Goal: Task Accomplishment & Management: Manage account settings

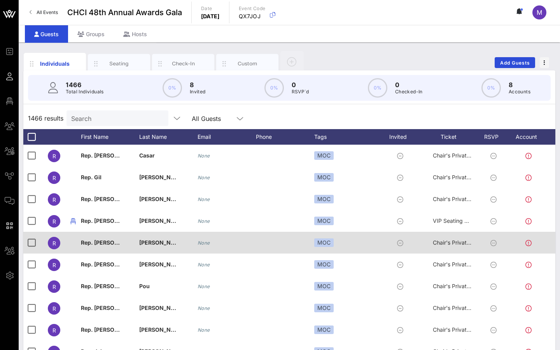
scroll to position [42, 0]
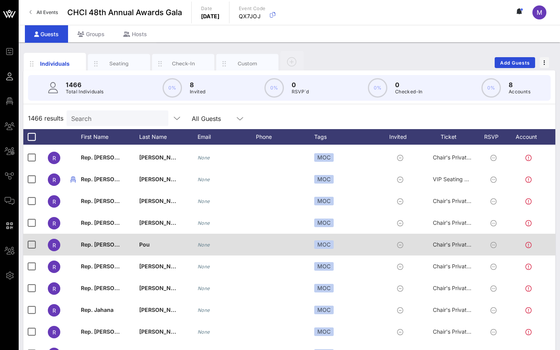
click at [413, 245] on icon at bounding box center [529, 245] width 6 height 6
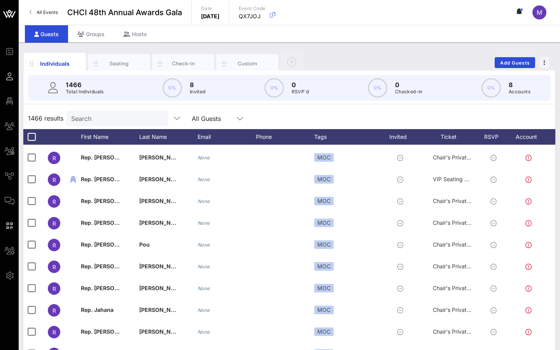
scroll to position [171, 0]
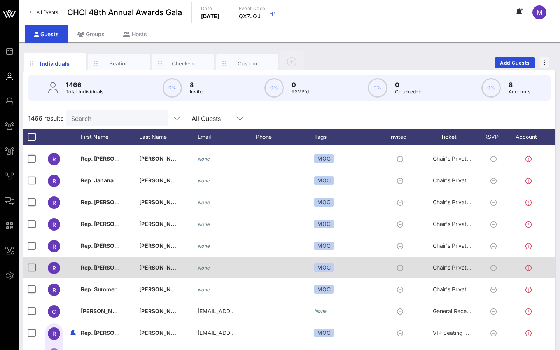
click at [56, 268] on div "R" at bounding box center [54, 268] width 12 height 12
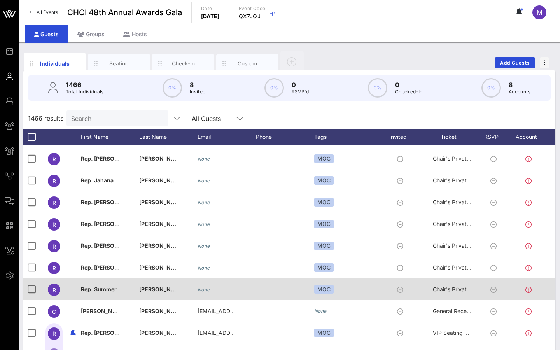
click at [91, 289] on span "Rep. Summer" at bounding box center [99, 289] width 36 height 7
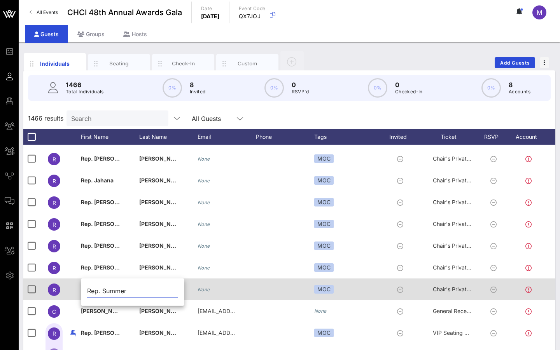
click at [91, 289] on input "Rep. Summer" at bounding box center [132, 291] width 91 height 12
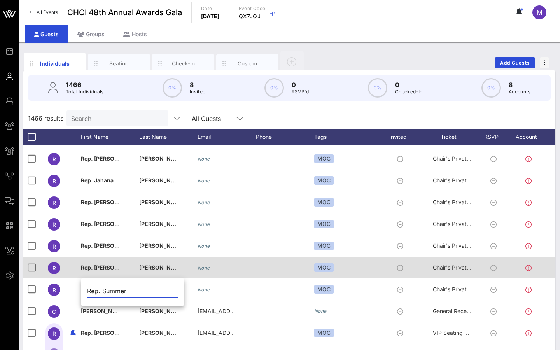
click at [101, 266] on span "Rep. [PERSON_NAME]" at bounding box center [110, 267] width 59 height 7
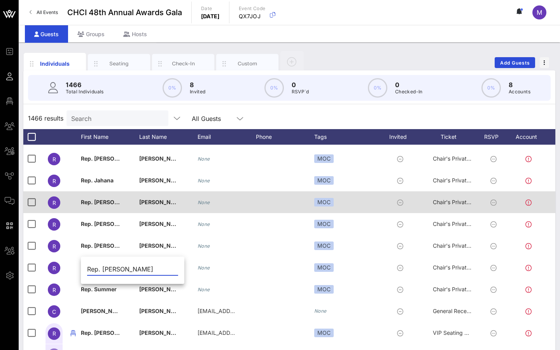
scroll to position [0, 16]
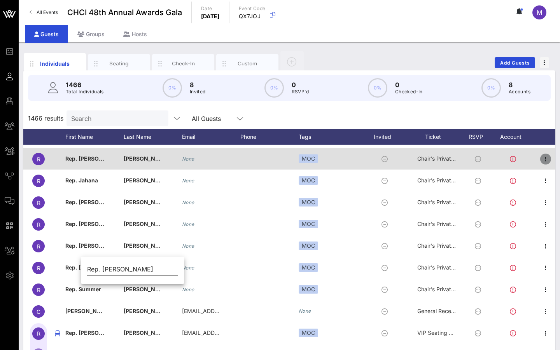
click at [413, 158] on icon "button" at bounding box center [545, 159] width 9 height 9
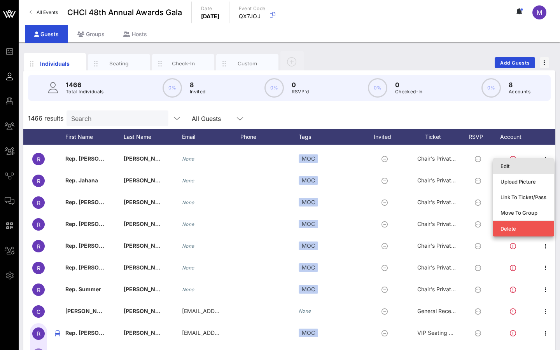
click at [413, 166] on div "Edit" at bounding box center [524, 166] width 46 height 6
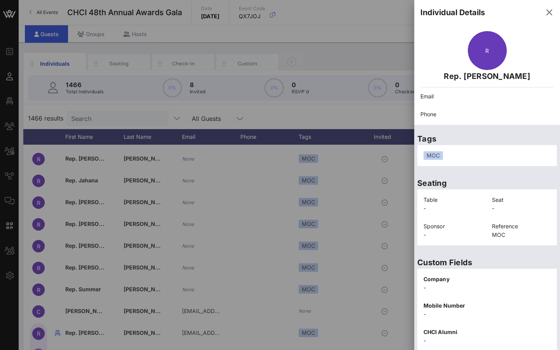
scroll to position [105, 0]
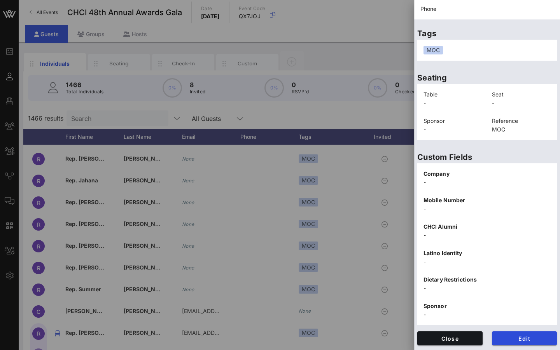
click at [330, 78] on div at bounding box center [280, 175] width 560 height 350
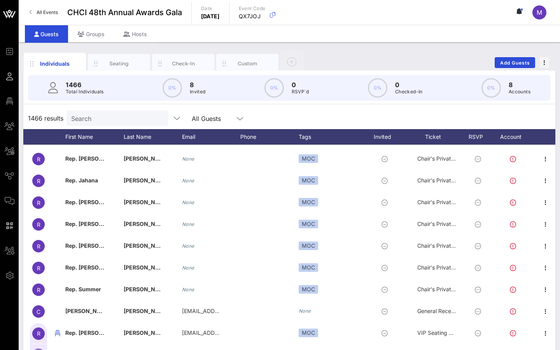
click at [105, 121] on input "Search" at bounding box center [116, 118] width 91 height 10
paste input "[PERSON_NAME]"
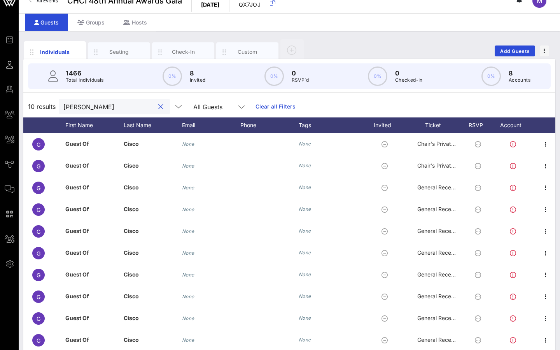
scroll to position [0, 0]
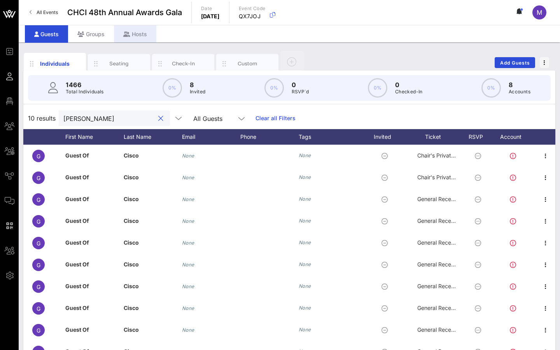
type input "[PERSON_NAME]"
click at [130, 37] on div "Hosts" at bounding box center [135, 34] width 42 height 18
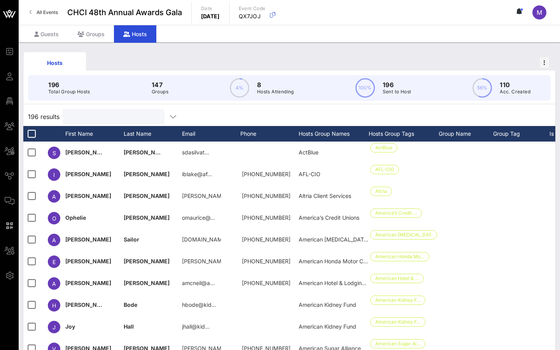
click at [95, 118] on input "text" at bounding box center [112, 117] width 91 height 10
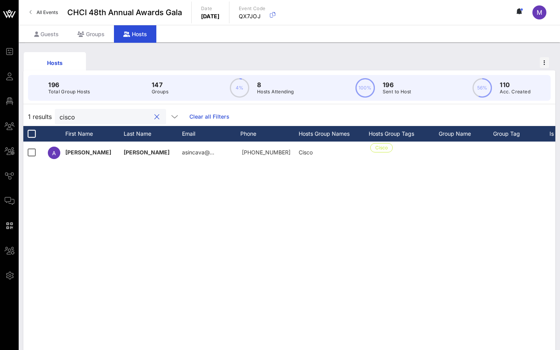
type input "cisco"
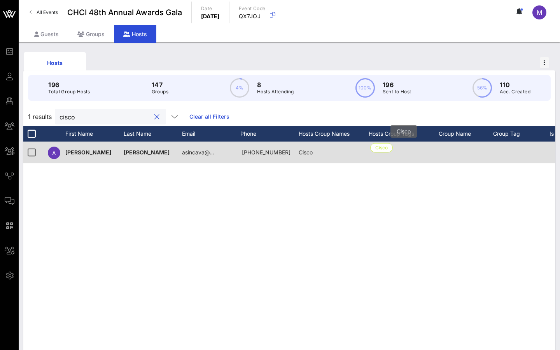
scroll to position [0, 97]
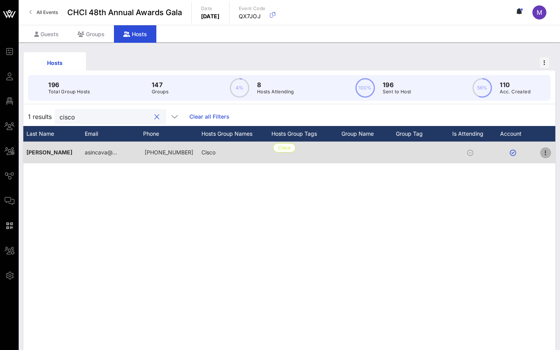
click at [413, 151] on icon "button" at bounding box center [545, 152] width 9 height 9
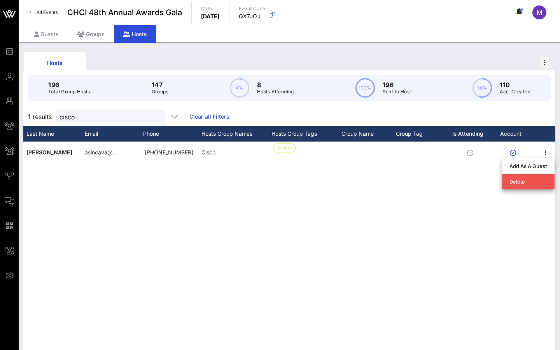
click at [413, 167] on div "A [PERSON_NAME] asincava@… [PHONE_NUMBER] Cisco [GEOGRAPHIC_DATA]" at bounding box center [289, 259] width 532 height 234
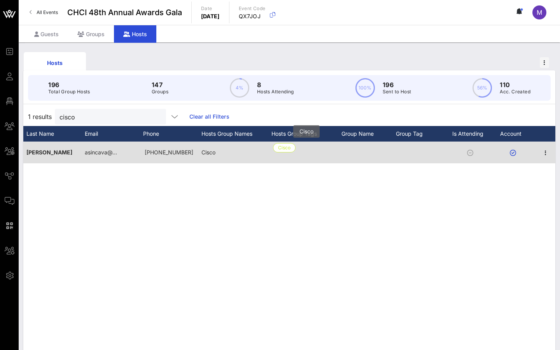
scroll to position [0, 0]
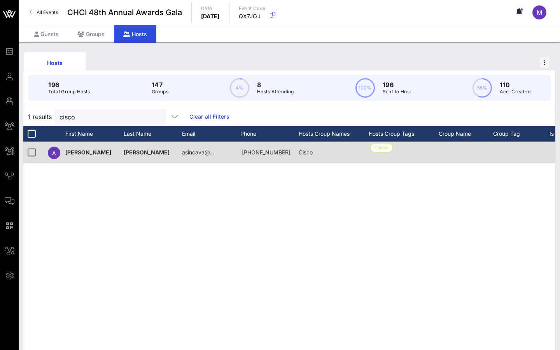
click at [53, 160] on div "A" at bounding box center [53, 153] width 19 height 22
click at [53, 155] on span "A" at bounding box center [54, 153] width 4 height 7
click at [70, 155] on span "[PERSON_NAME]" at bounding box center [88, 152] width 46 height 7
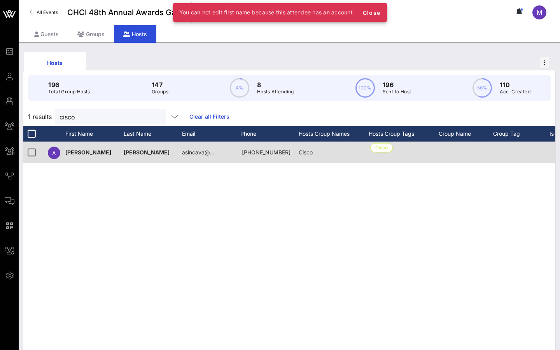
click at [70, 155] on span "[PERSON_NAME]" at bounding box center [88, 152] width 46 height 7
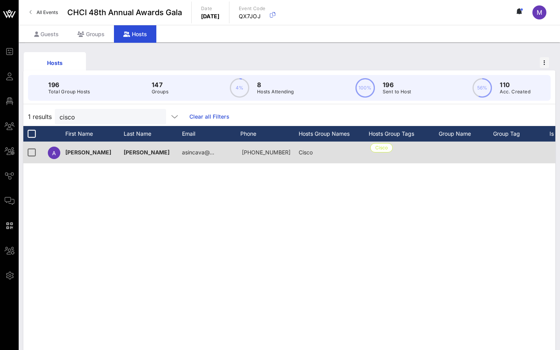
click at [69, 154] on span "[PERSON_NAME]" at bounding box center [88, 152] width 46 height 7
click at [69, 151] on span "[PERSON_NAME]" at bounding box center [88, 152] width 46 height 7
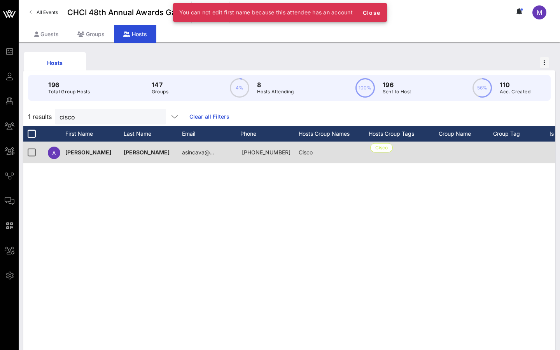
click at [69, 151] on span "[PERSON_NAME]" at bounding box center [88, 152] width 46 height 7
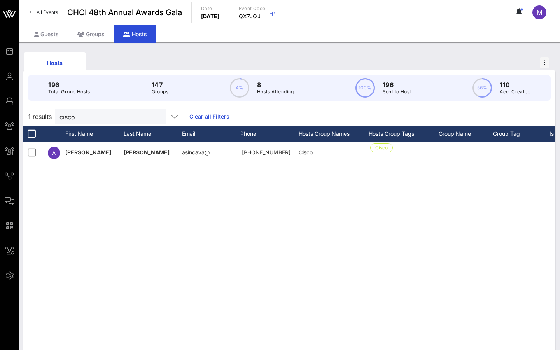
click at [181, 228] on div "A [PERSON_NAME] asincava@… [PHONE_NUMBER] Cisco [GEOGRAPHIC_DATA]" at bounding box center [289, 259] width 532 height 234
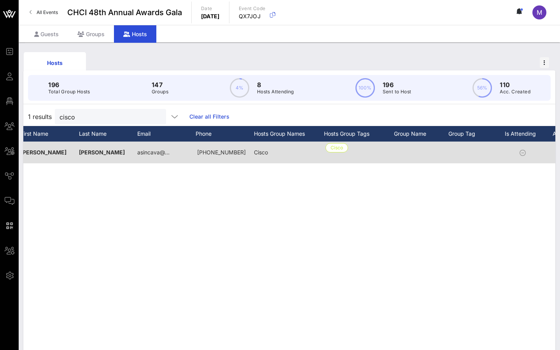
scroll to position [0, 97]
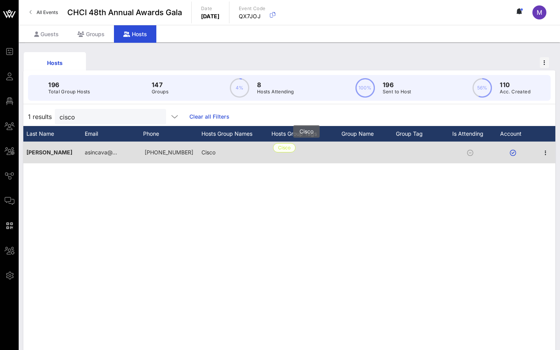
click at [290, 145] on span "Cisco" at bounding box center [284, 148] width 12 height 9
click at [287, 147] on span "Cisco" at bounding box center [284, 148] width 12 height 9
click at [413, 160] on div at bounding box center [545, 153] width 19 height 22
click at [413, 155] on icon "button" at bounding box center [545, 152] width 9 height 9
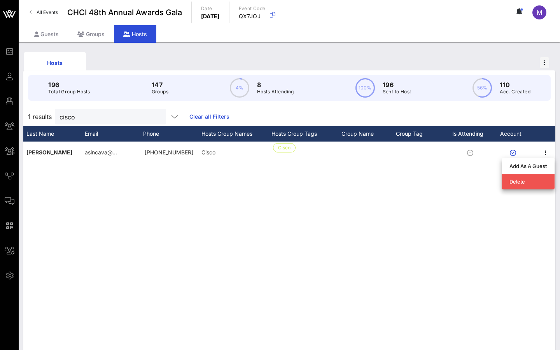
click at [387, 167] on div "A [PERSON_NAME] asincava@… [PHONE_NUMBER] Cisco [GEOGRAPHIC_DATA]" at bounding box center [289, 259] width 532 height 234
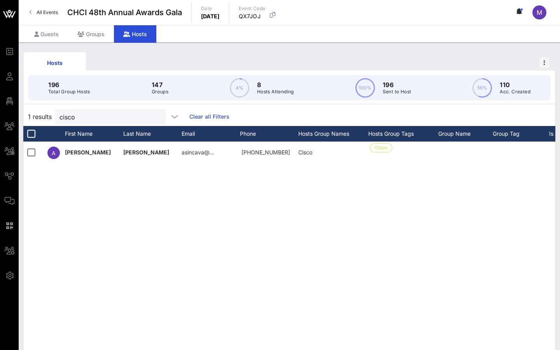
scroll to position [0, 0]
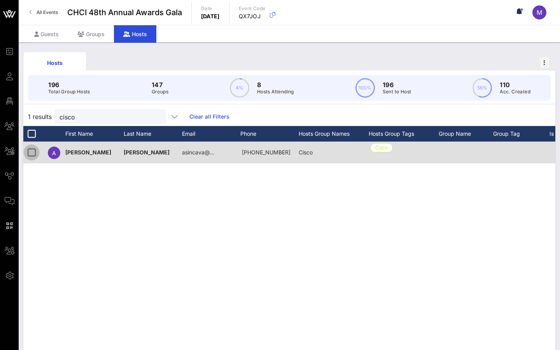
click at [25, 155] on div at bounding box center [31, 152] width 13 height 13
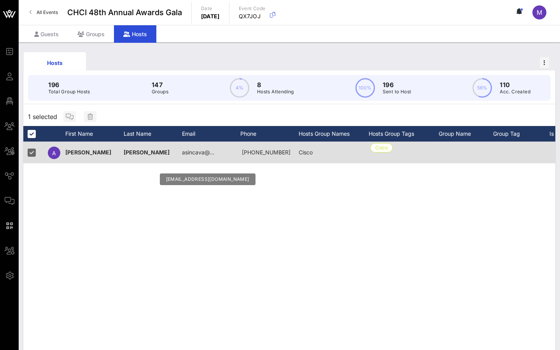
scroll to position [0, 97]
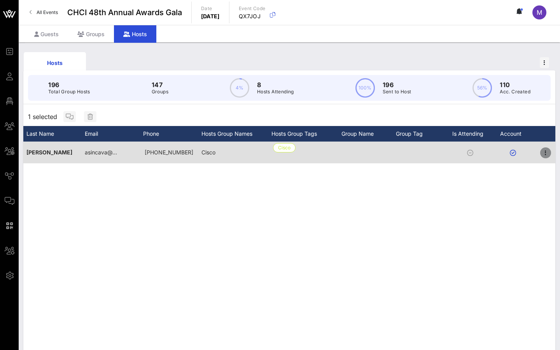
click at [413, 156] on icon "button" at bounding box center [545, 152] width 9 height 9
click at [413, 159] on div at bounding box center [472, 153] width 43 height 22
click at [413, 155] on icon at bounding box center [513, 153] width 6 height 6
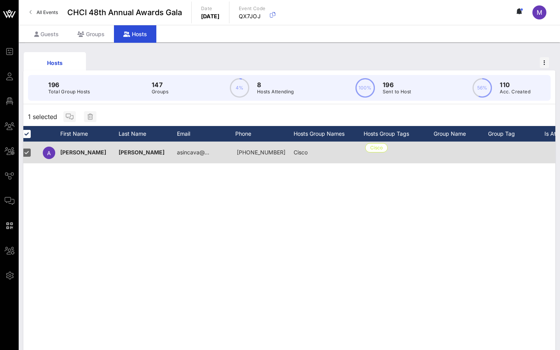
scroll to position [0, 0]
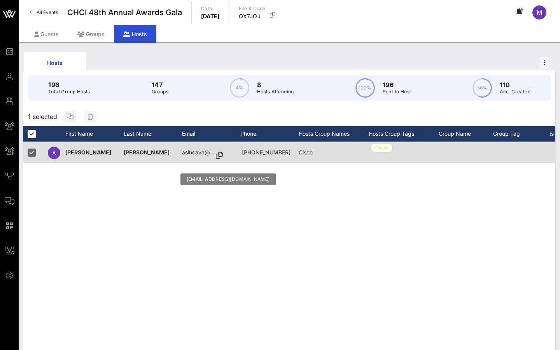
click at [221, 155] on icon at bounding box center [219, 155] width 7 height 1
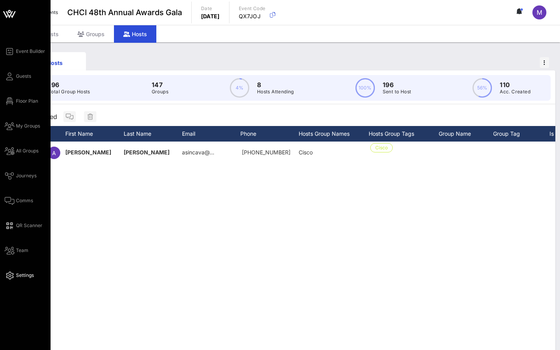
click at [21, 275] on span "Settings" at bounding box center [25, 275] width 18 height 7
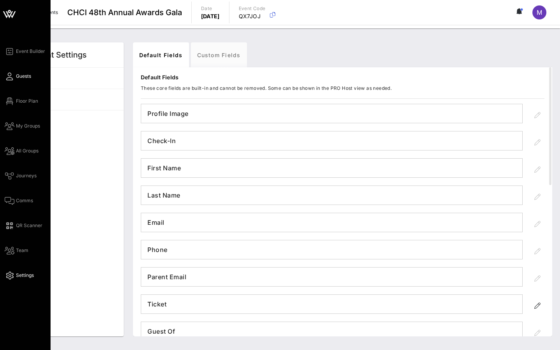
click at [24, 74] on span "Guests" at bounding box center [23, 76] width 15 height 7
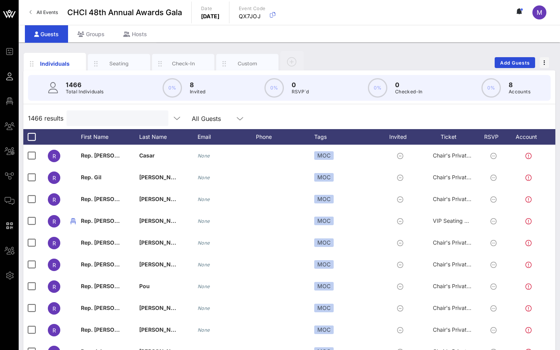
click at [99, 118] on input "text" at bounding box center [116, 118] width 91 height 10
paste input "[EMAIL_ADDRESS][DOMAIN_NAME]"
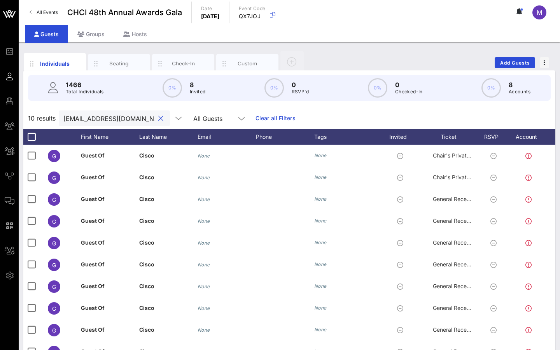
type input "[EMAIL_ADDRESS][DOMAIN_NAME]"
click at [112, 63] on div "Seating" at bounding box center [119, 63] width 35 height 7
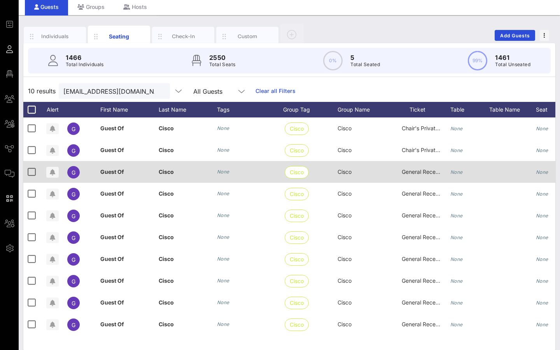
scroll to position [36, 0]
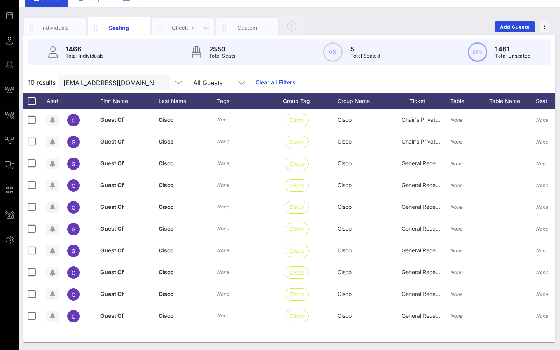
click at [181, 32] on div "Check-In" at bounding box center [183, 27] width 62 height 19
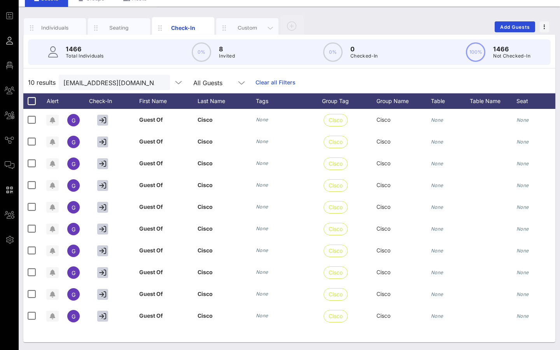
click at [244, 20] on div "Custom" at bounding box center [247, 27] width 62 height 19
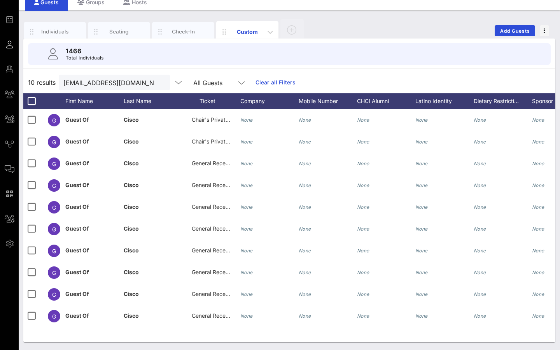
scroll to position [32, 0]
click at [271, 33] on icon "button" at bounding box center [270, 31] width 9 height 9
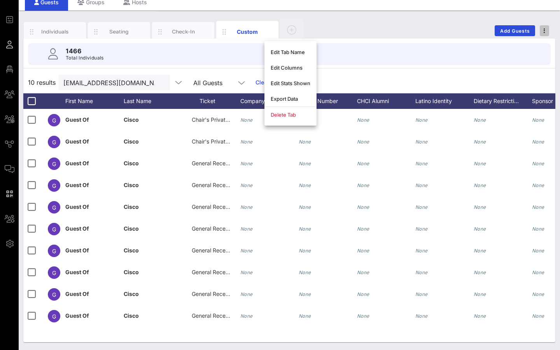
click at [413, 28] on span "button" at bounding box center [544, 30] width 9 height 5
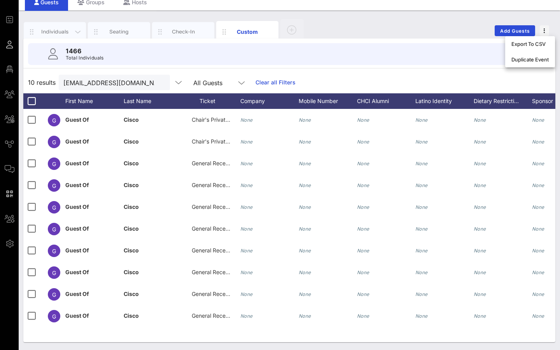
click at [65, 32] on div "Individuals" at bounding box center [55, 31] width 35 height 7
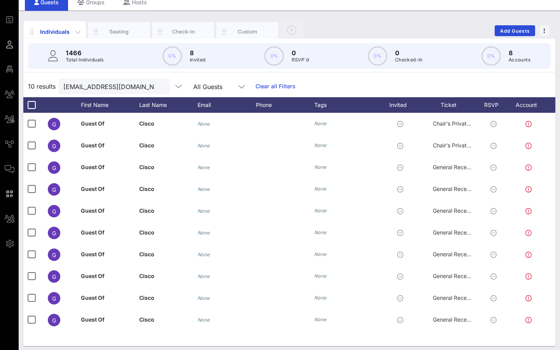
click at [71, 33] on div "Individuals" at bounding box center [55, 32] width 35 height 8
click at [77, 33] on icon "button" at bounding box center [77, 31] width 9 height 9
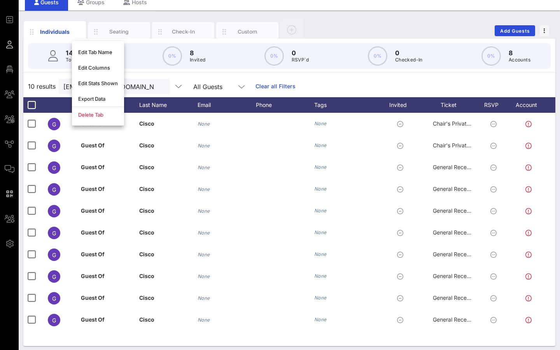
click at [300, 83] on div "10 results [EMAIL_ADDRESS][DOMAIN_NAME] All Guests Clear all Filters" at bounding box center [289, 87] width 532 height 22
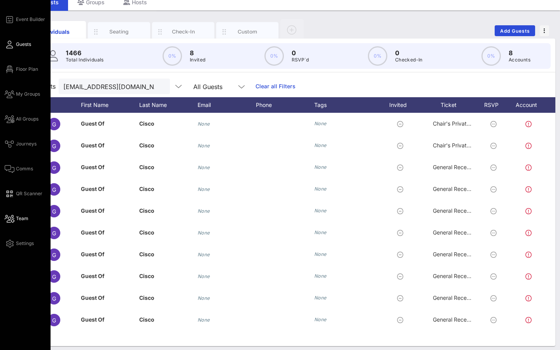
click at [21, 220] on span "Team" at bounding box center [22, 218] width 12 height 7
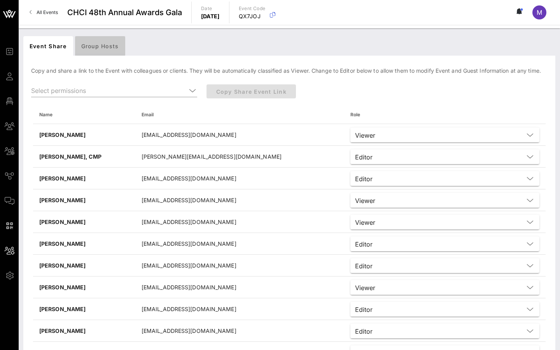
click at [97, 54] on div "Group Hosts" at bounding box center [100, 45] width 50 height 19
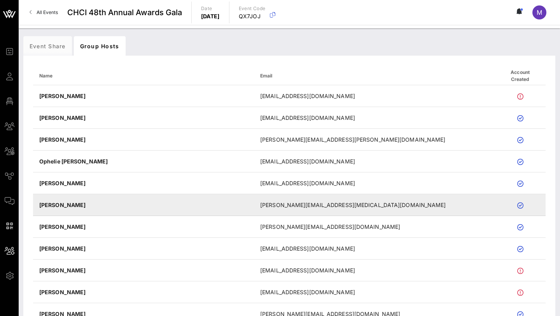
scroll to position [265, 0]
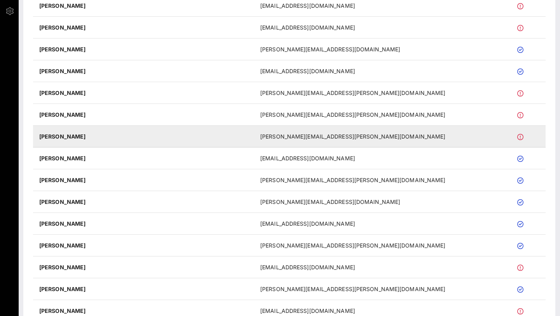
click at [413, 136] on icon at bounding box center [521, 137] width 6 height 6
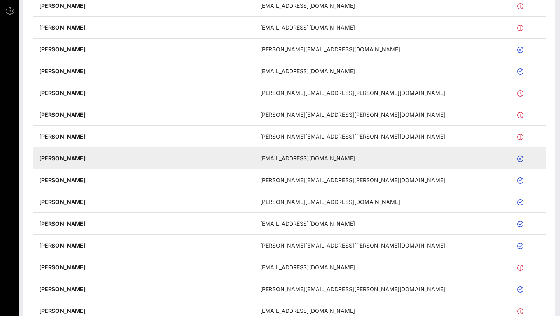
click at [79, 160] on td "[PERSON_NAME]" at bounding box center [143, 159] width 221 height 22
click at [78, 160] on td "[PERSON_NAME]" at bounding box center [143, 159] width 221 height 22
click at [413, 159] on icon at bounding box center [521, 159] width 6 height 6
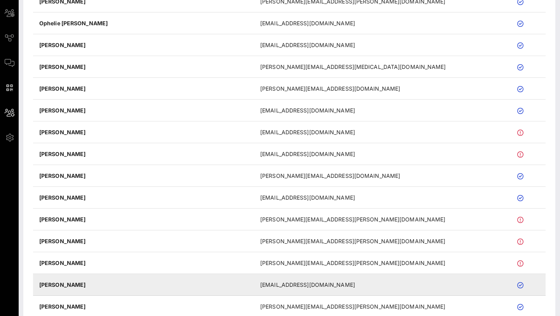
scroll to position [0, 0]
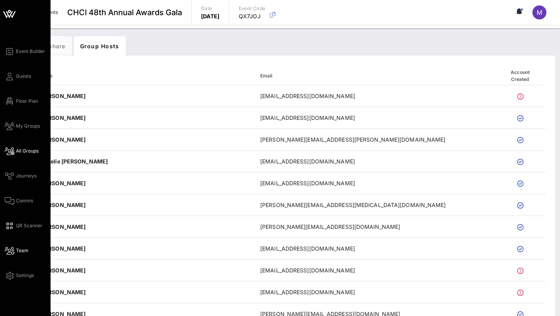
click at [30, 152] on span "All Groups" at bounding box center [27, 151] width 23 height 7
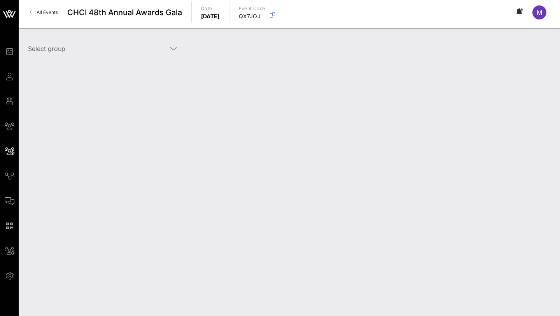
click at [165, 56] on div "Select group" at bounding box center [103, 52] width 150 height 21
click at [175, 45] on icon at bounding box center [173, 48] width 7 height 9
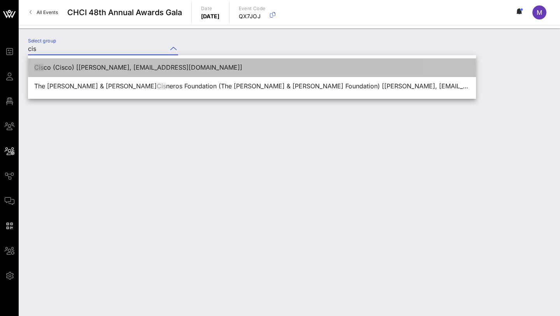
click at [145, 63] on div "Cis co (Cisco) [[PERSON_NAME], [EMAIL_ADDRESS][DOMAIN_NAME]]" at bounding box center [252, 67] width 436 height 17
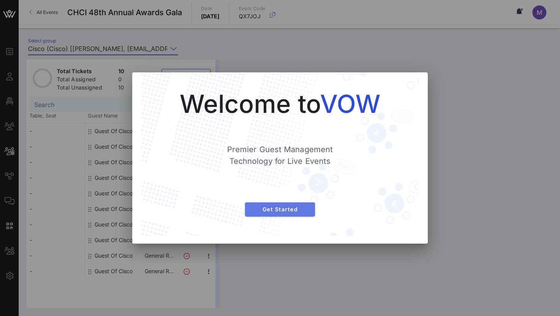
click at [274, 207] on span "Get Started" at bounding box center [280, 209] width 58 height 7
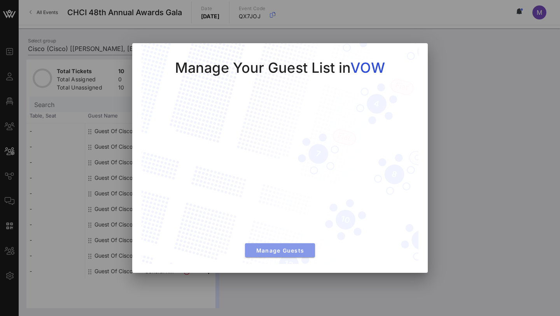
click at [271, 249] on span "Manage Guests" at bounding box center [280, 250] width 58 height 7
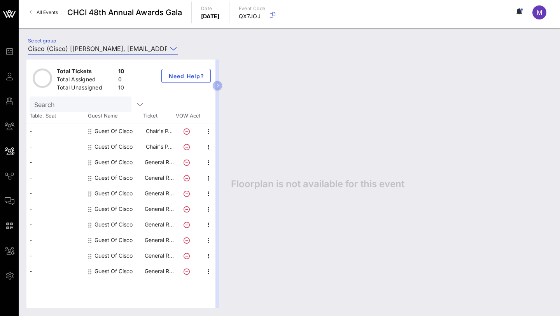
click at [145, 82] on div "Total Tickets 10 Total Assigned 0 Total Unassigned 10 Need Help?" at bounding box center [120, 78] width 189 height 37
click at [171, 46] on icon at bounding box center [173, 48] width 7 height 9
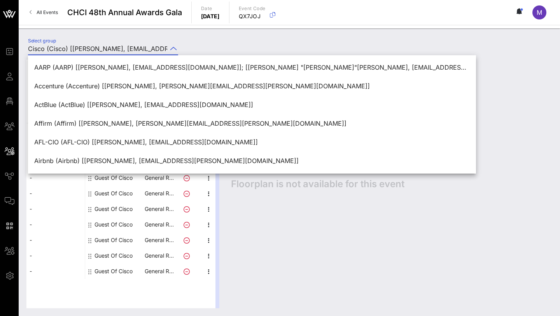
click at [203, 39] on div "Select group Cisco (Cisco) [[PERSON_NAME], [EMAIL_ADDRESS][DOMAIN_NAME]]" at bounding box center [289, 49] width 532 height 27
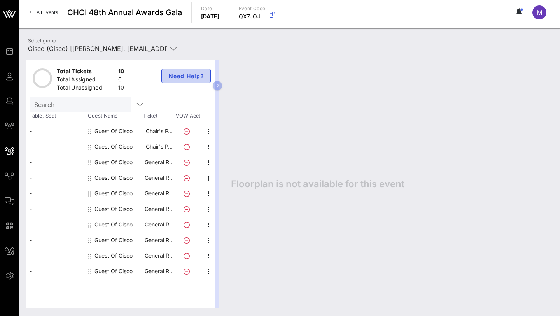
click at [192, 78] on span "Need Help?" at bounding box center [186, 76] width 36 height 7
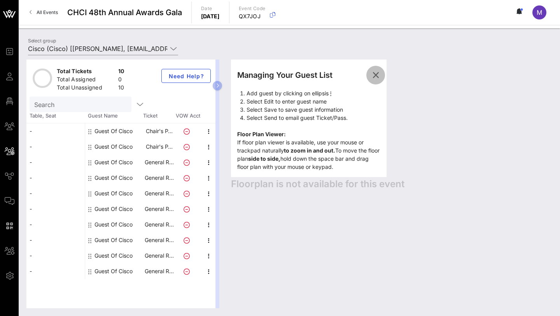
click at [377, 75] on icon "button" at bounding box center [375, 74] width 9 height 9
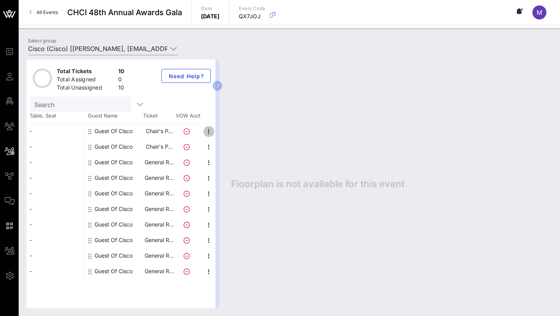
click at [208, 135] on icon "button" at bounding box center [208, 131] width 9 height 9
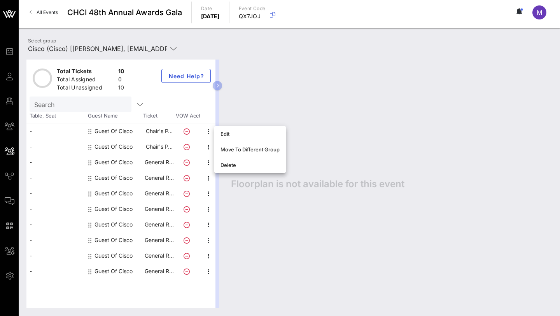
click at [141, 55] on div "Total Tickets 10 Total Assigned 0 Total Unassigned 10 Need Help? Search Table, …" at bounding box center [290, 184] width 542 height 264
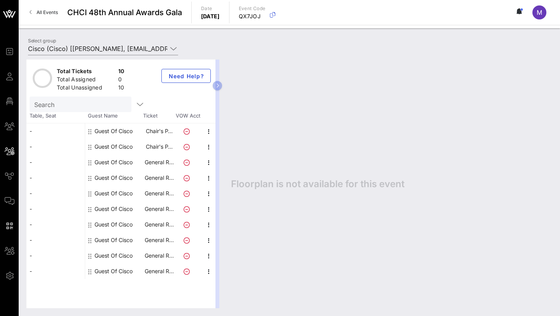
click at [85, 105] on input "Search" at bounding box center [79, 104] width 91 height 10
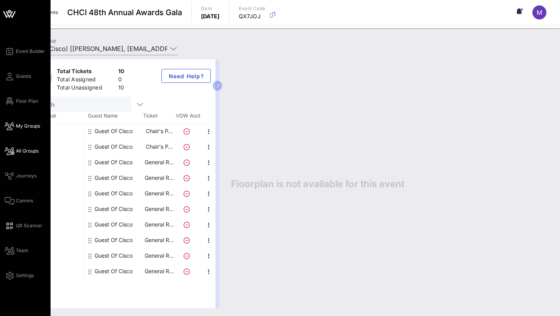
click at [35, 129] on span "My Groups" at bounding box center [28, 126] width 24 height 7
type input "CHCI (CHCI) [[PERSON_NAME], [PERSON_NAME][EMAIL_ADDRESS][PERSON_NAME][DOMAIN_NA…"
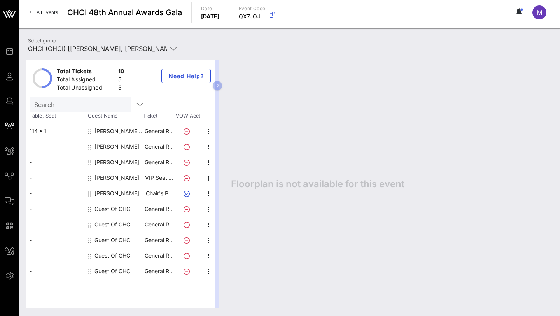
click at [413, 12] on div "M" at bounding box center [540, 12] width 14 height 14
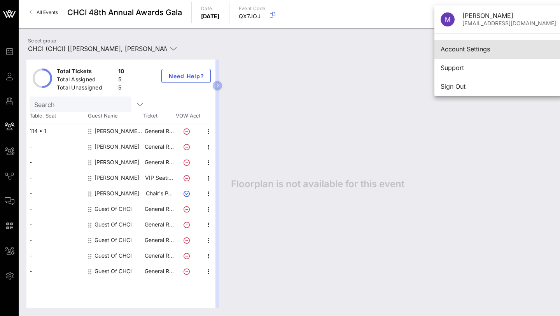
click at [413, 51] on div "Account Settings" at bounding box center [499, 49] width 116 height 7
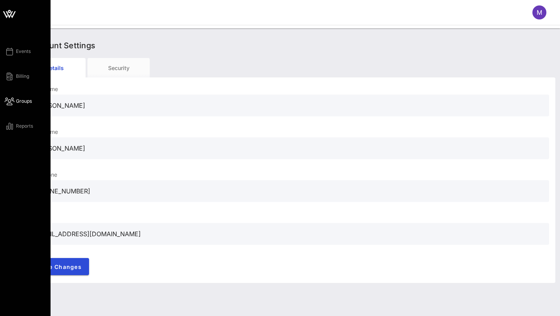
click at [29, 102] on span "Groups" at bounding box center [24, 101] width 16 height 7
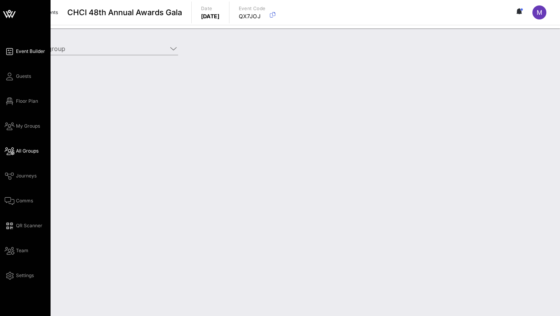
click at [21, 51] on span "Event Builder" at bounding box center [30, 51] width 29 height 7
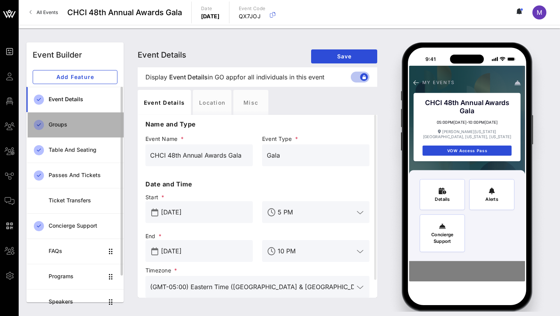
click at [70, 122] on div "Groups" at bounding box center [83, 124] width 69 height 7
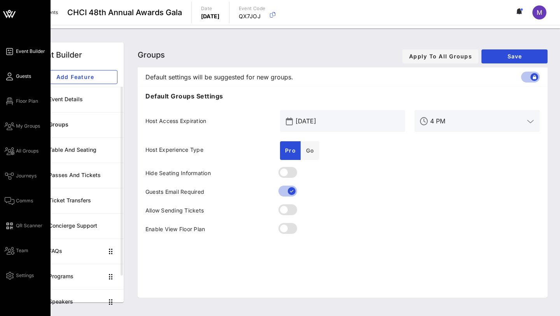
click at [24, 74] on span "Guests" at bounding box center [23, 76] width 15 height 7
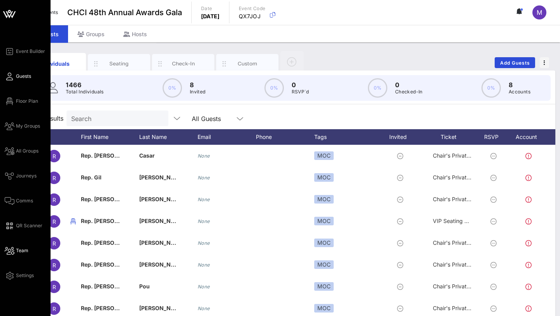
click at [19, 249] on span "Team" at bounding box center [22, 250] width 12 height 7
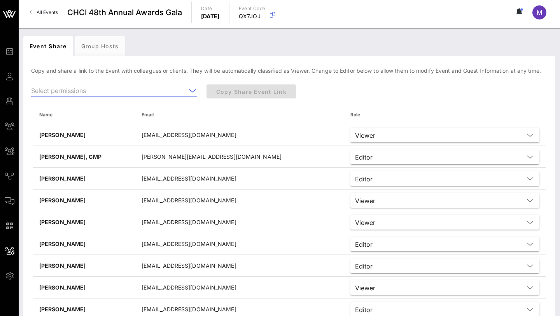
click at [73, 89] on input "text" at bounding box center [108, 90] width 155 height 12
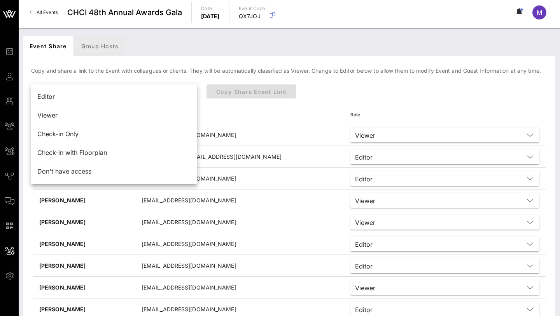
click at [98, 44] on div "Group Hosts" at bounding box center [100, 45] width 50 height 19
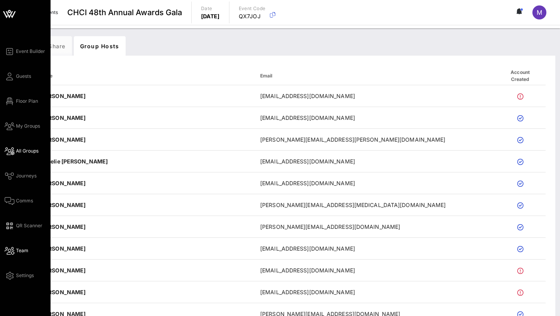
click at [33, 147] on link "All Groups" at bounding box center [22, 150] width 34 height 9
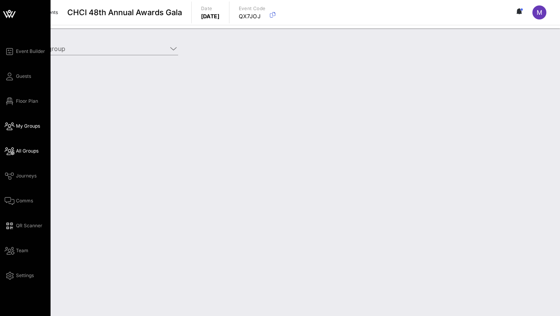
click at [32, 127] on span "My Groups" at bounding box center [28, 126] width 24 height 7
type input "CHCI (CHCI) [[PERSON_NAME], [PERSON_NAME][EMAIL_ADDRESS][PERSON_NAME][DOMAIN_NA…"
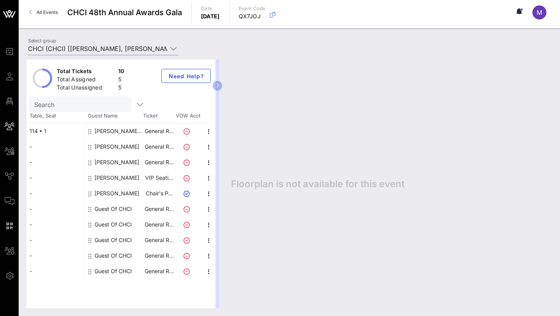
click at [57, 13] on span "All Events" at bounding box center [47, 12] width 21 height 6
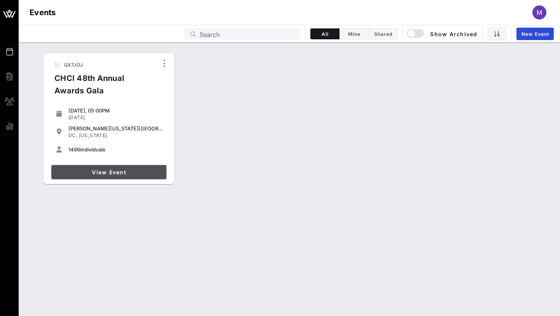
click at [103, 173] on span "View Event" at bounding box center [108, 172] width 109 height 7
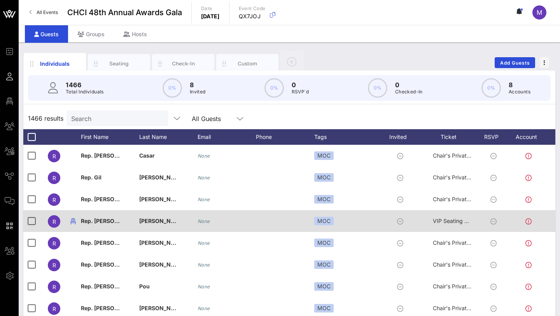
scroll to position [0, 16]
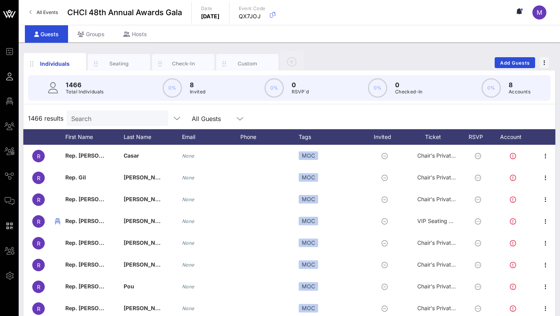
click at [126, 111] on div "Search" at bounding box center [116, 119] width 91 height 16
paste input "[EMAIL_ADDRESS][DOMAIN_NAME]"
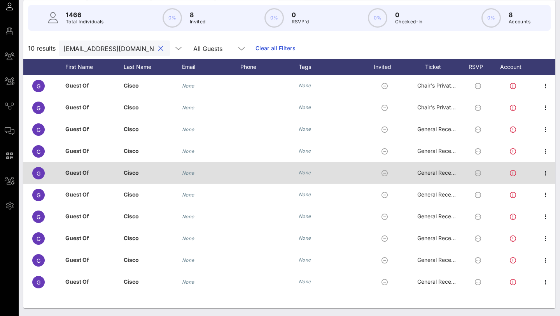
scroll to position [0, 0]
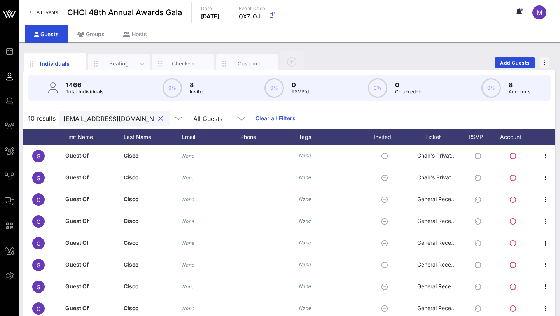
type input "[EMAIL_ADDRESS][DOMAIN_NAME]"
click at [123, 59] on div "Seating" at bounding box center [119, 63] width 62 height 19
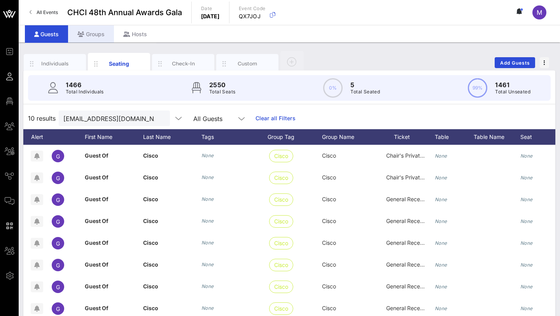
click at [104, 32] on div "Groups" at bounding box center [91, 34] width 46 height 18
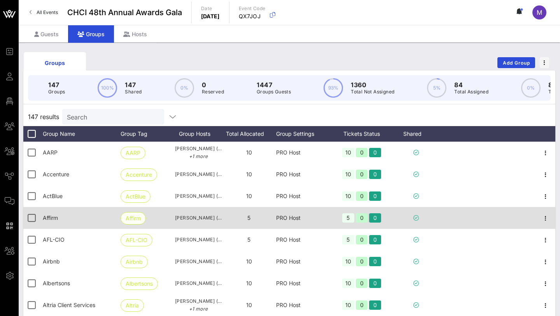
click at [131, 217] on span "Affirm" at bounding box center [133, 219] width 15 height 12
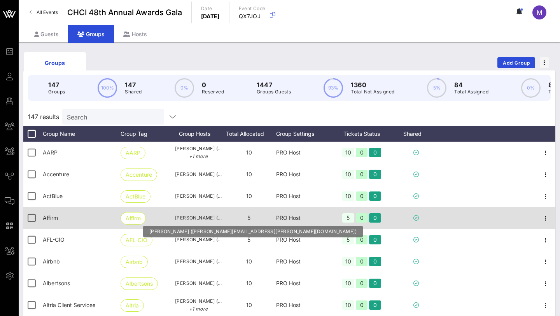
click at [203, 221] on span "[PERSON_NAME] ([PERSON_NAME][EMAIL_ADDRESS][PERSON_NAME][DOMAIN_NAME])" at bounding box center [198, 218] width 47 height 8
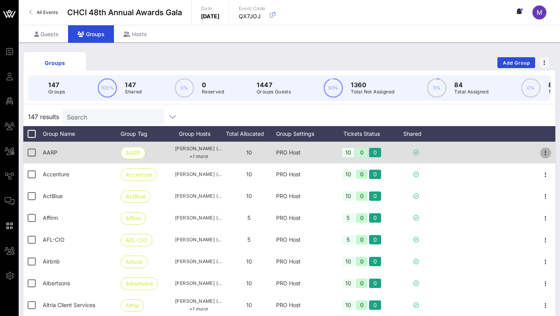
click at [413, 152] on icon "button" at bounding box center [545, 152] width 9 height 9
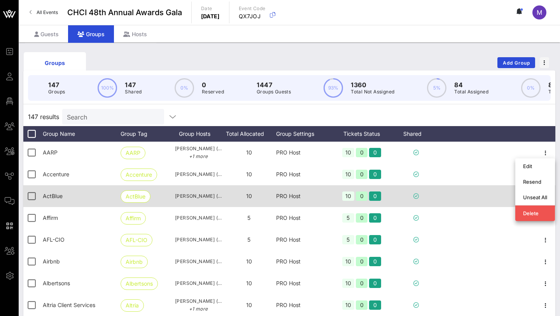
click at [257, 198] on div "10" at bounding box center [249, 196] width 54 height 22
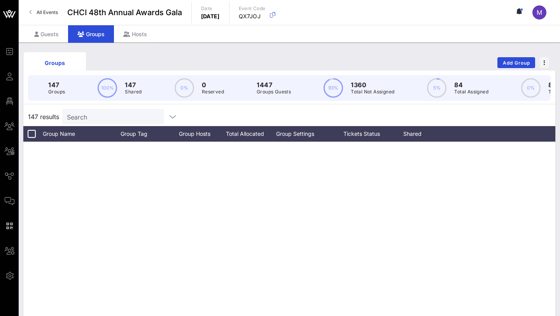
scroll to position [1765, 0]
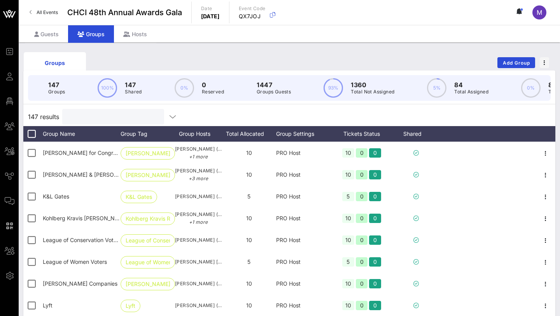
click at [103, 113] on input "text" at bounding box center [112, 117] width 91 height 10
paste input "[EMAIL_ADDRESS][DOMAIN_NAME]"
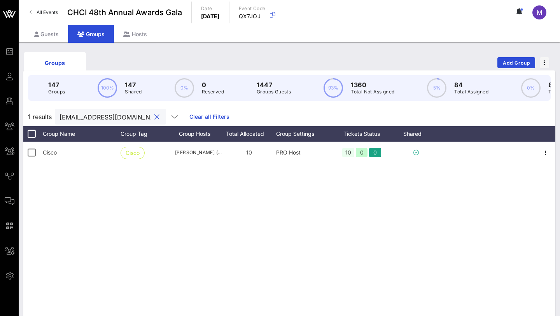
scroll to position [0, 0]
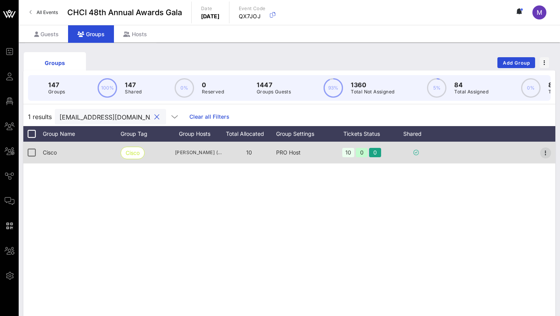
type input "[EMAIL_ADDRESS][DOMAIN_NAME]"
click at [413, 155] on icon "button" at bounding box center [545, 152] width 9 height 9
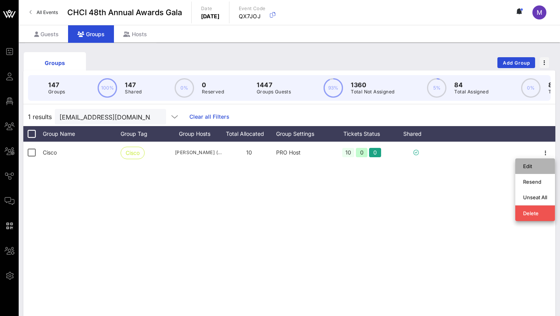
click at [413, 166] on div "Edit" at bounding box center [535, 166] width 24 height 6
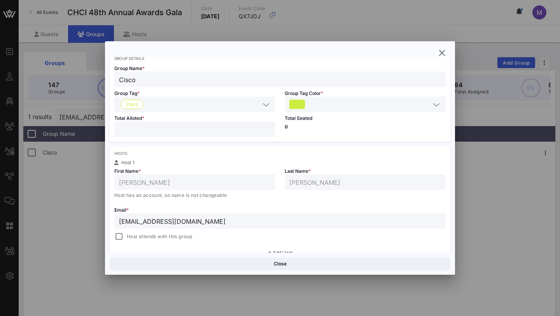
scroll to position [52, 0]
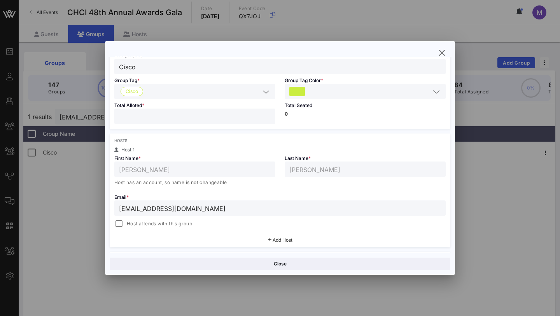
click at [212, 207] on input "[EMAIL_ADDRESS][DOMAIN_NAME]" at bounding box center [280, 208] width 322 height 10
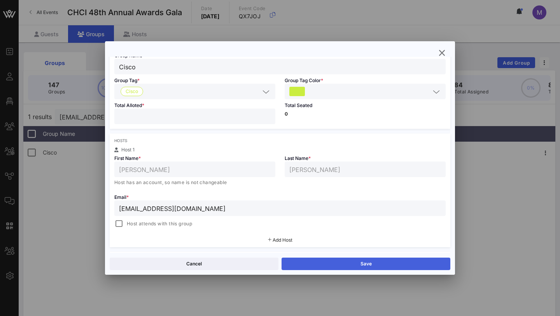
click at [336, 264] on button "Save" at bounding box center [366, 264] width 169 height 12
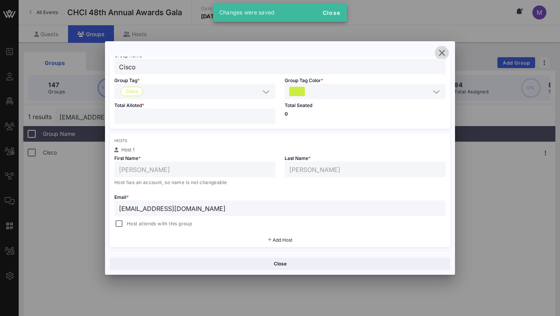
click at [413, 53] on icon "button" at bounding box center [441, 52] width 9 height 9
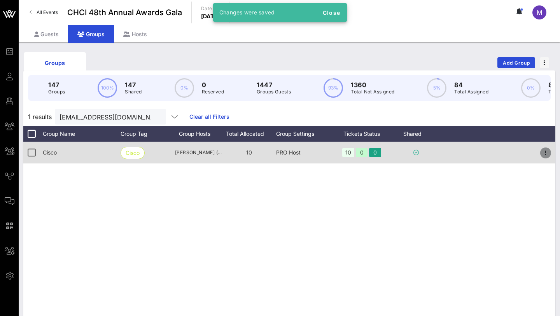
click at [413, 155] on icon "button" at bounding box center [545, 152] width 9 height 9
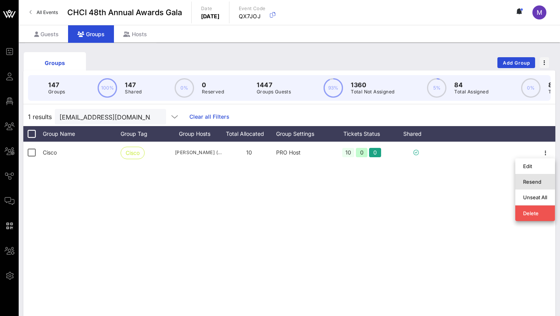
click at [413, 177] on div "Resend" at bounding box center [535, 182] width 24 height 12
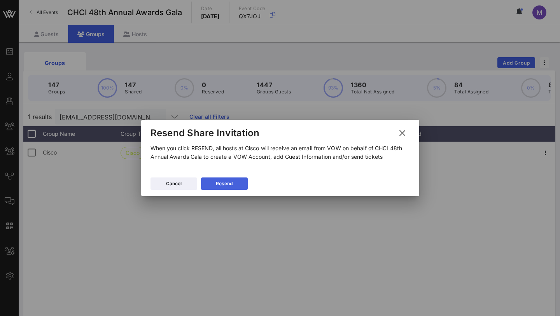
click at [241, 186] on button "Resend" at bounding box center [224, 183] width 47 height 12
